Goal: Task Accomplishment & Management: Manage account settings

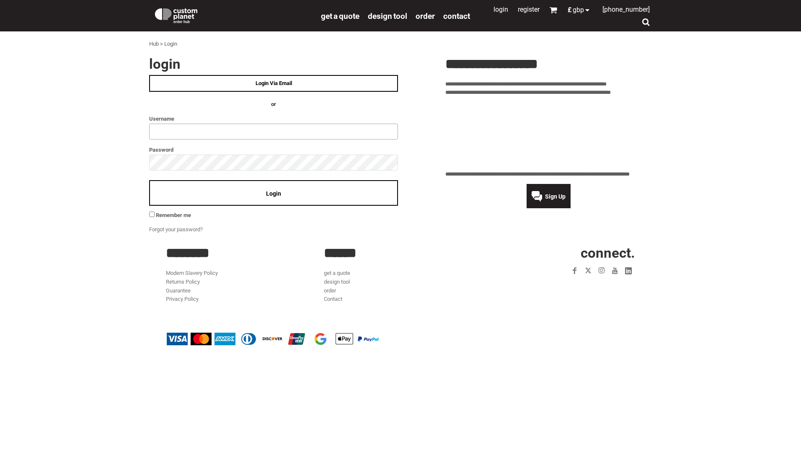
click at [246, 130] on input "text" at bounding box center [273, 132] width 249 height 16
type input "**********"
click at [213, 200] on div "Login" at bounding box center [273, 193] width 249 height 26
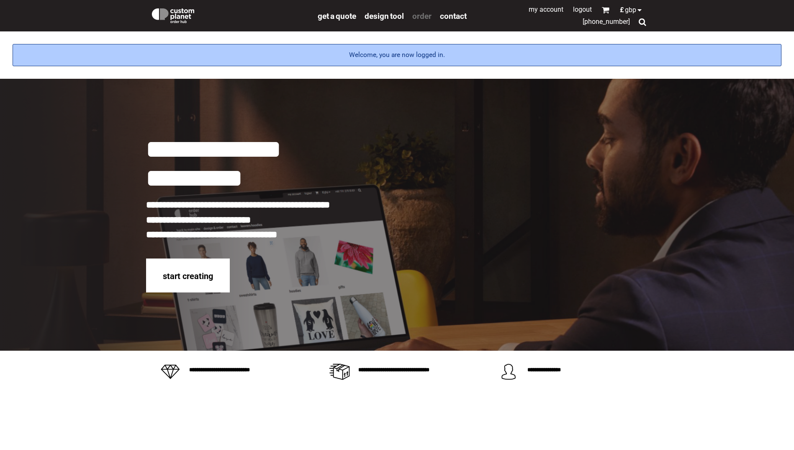
click at [426, 15] on span "order" at bounding box center [422, 16] width 19 height 10
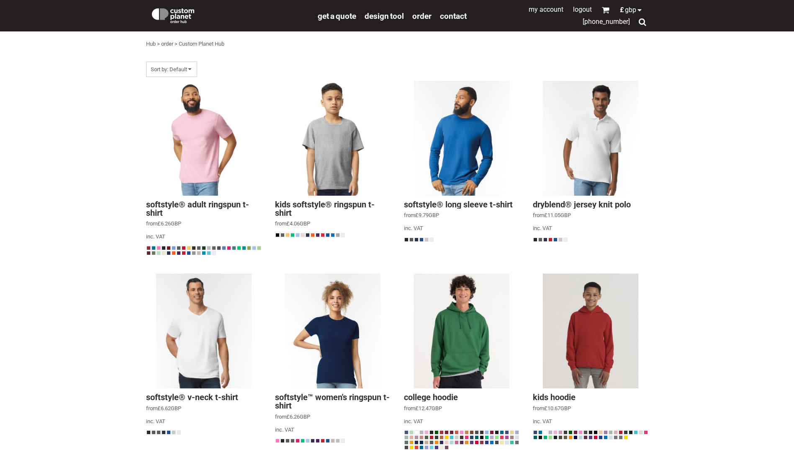
click at [97, 122] on div "Sort by: Default Softstyle® Adult Ringspun T-shirt from £6.26 GBP inc. VAT Colo…" at bounding box center [397, 269] width 784 height 424
click at [553, 10] on link "My Account" at bounding box center [546, 9] width 35 height 8
